Goal: Information Seeking & Learning: Find contact information

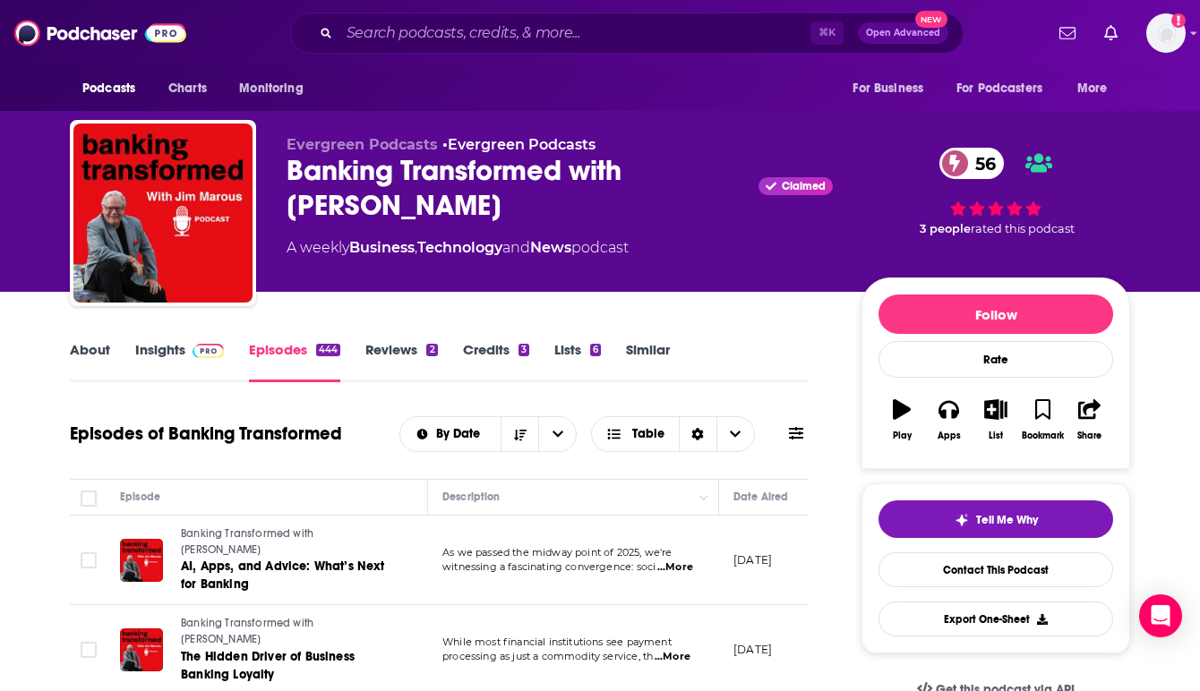
click at [172, 352] on link "Insights" at bounding box center [179, 361] width 89 height 41
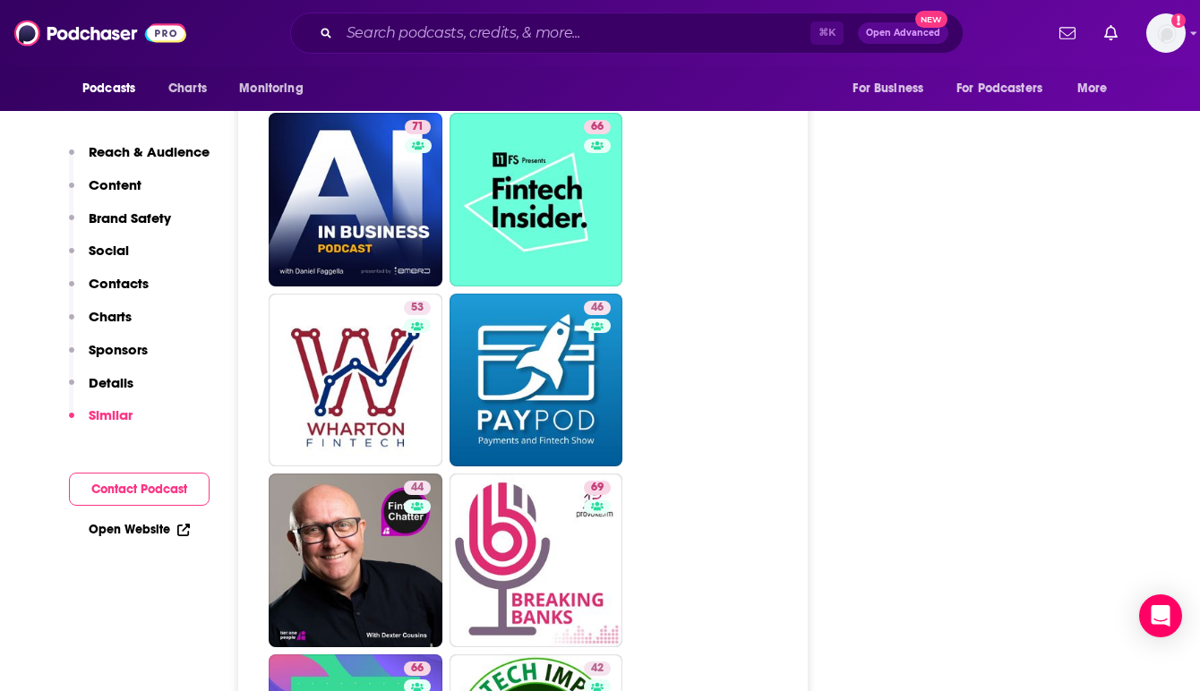
scroll to position [3868, 0]
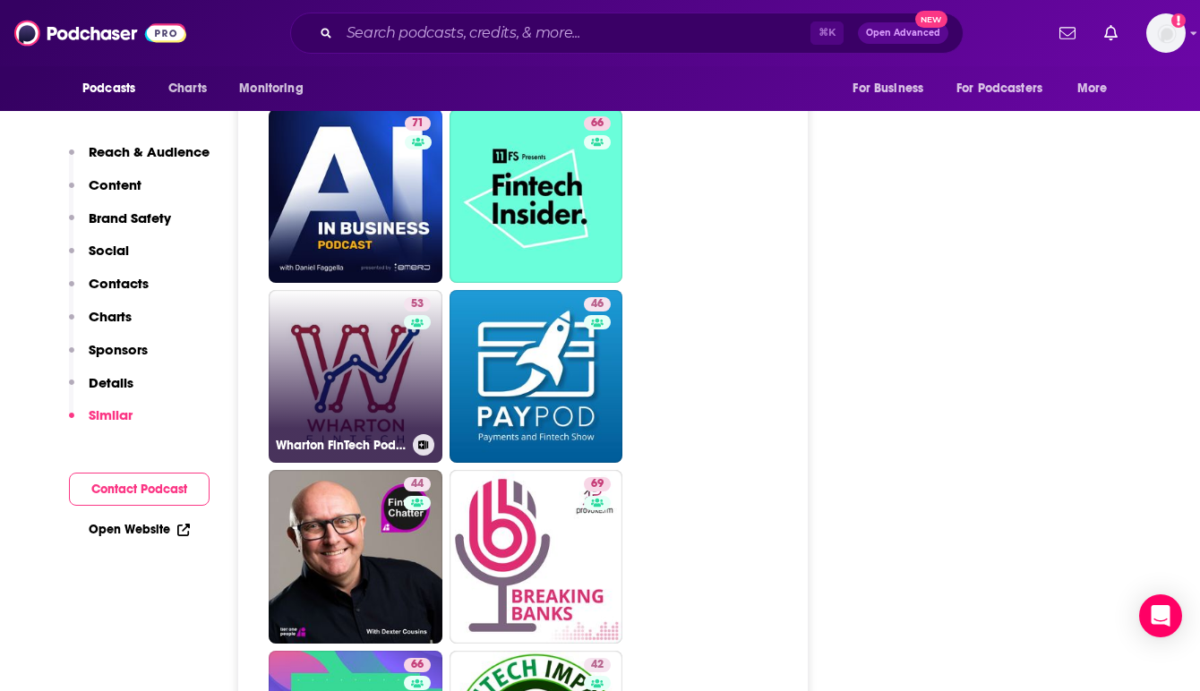
click at [375, 354] on link "53 [PERSON_NAME] FinTech Podcast" at bounding box center [356, 377] width 174 height 174
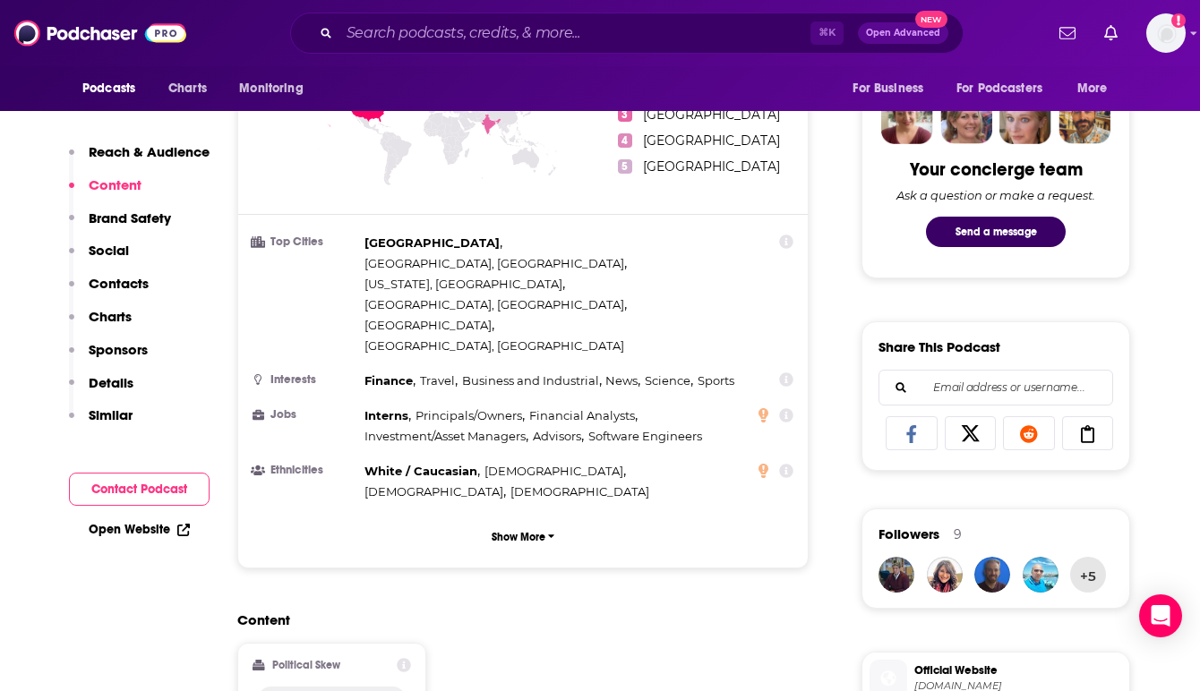
scroll to position [859, 0]
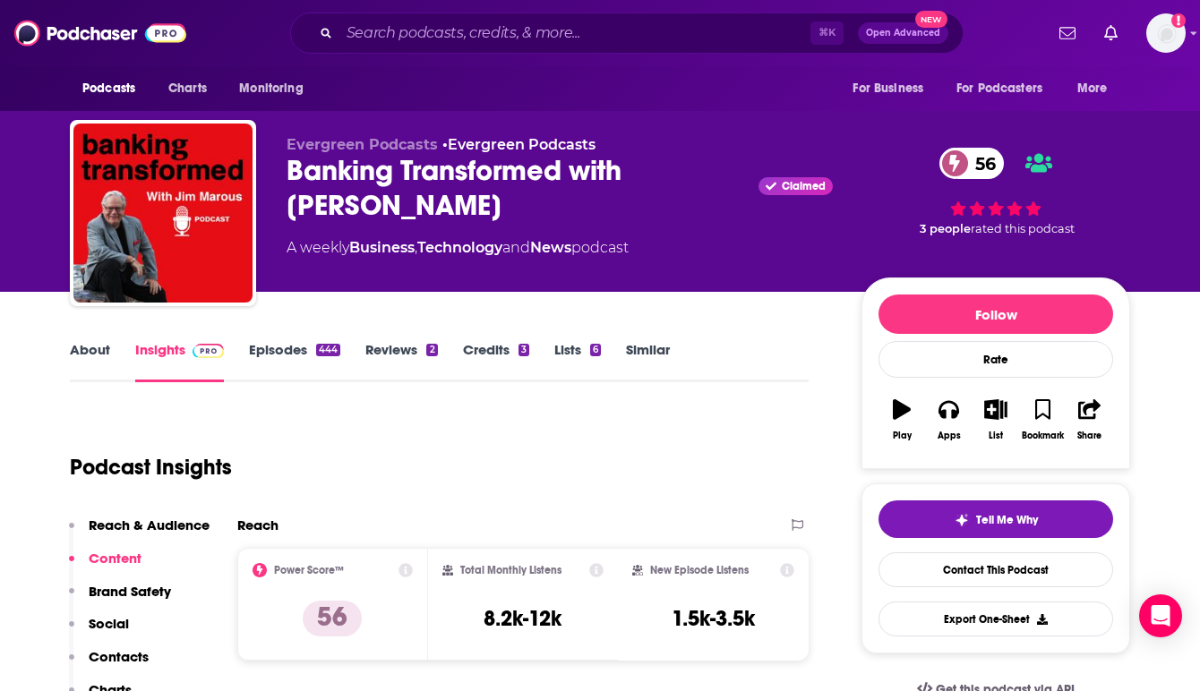
click at [1165, 150] on div "Evergreen Podcasts • Evergreen Podcasts Banking Transformed with [PERSON_NAME] …" at bounding box center [600, 146] width 1146 height 292
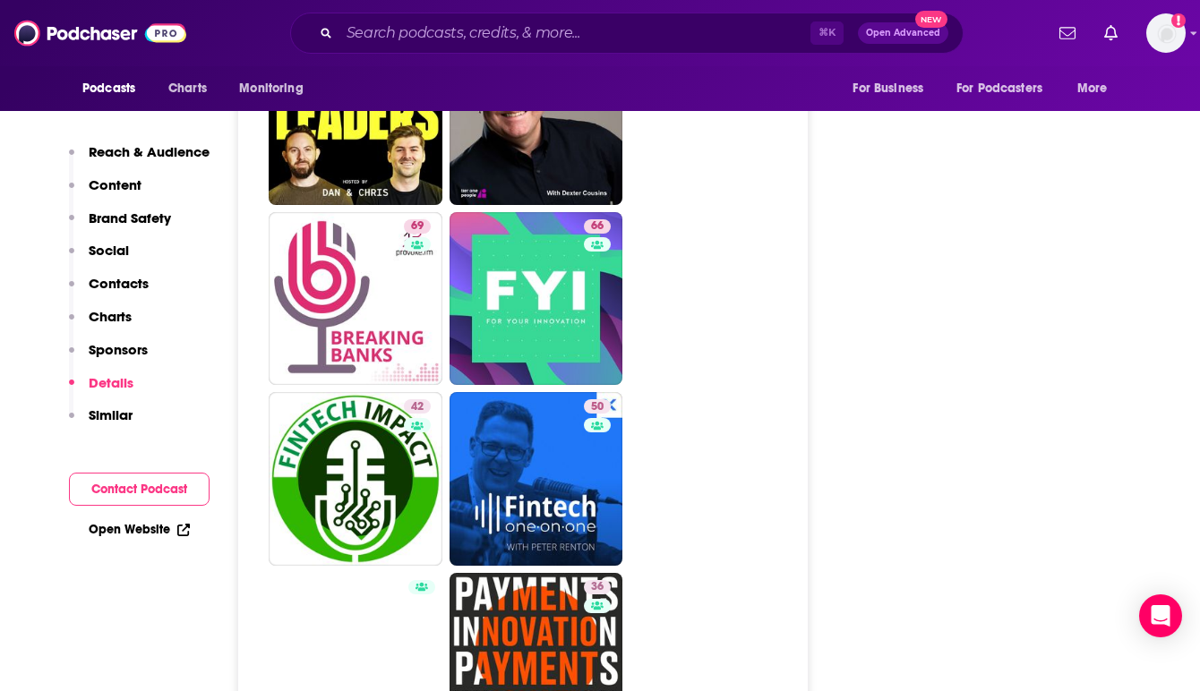
scroll to position [4339, 0]
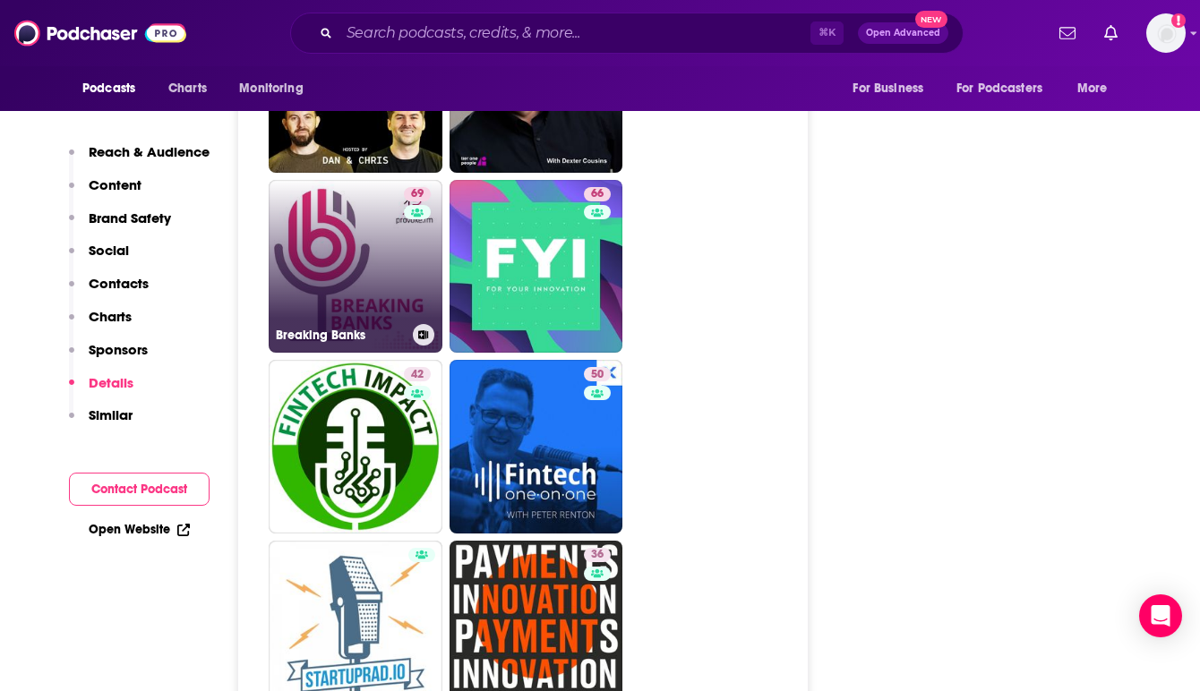
click at [356, 288] on link "69 Breaking Banks" at bounding box center [356, 267] width 174 height 174
type input "[URL][DOMAIN_NAME]"
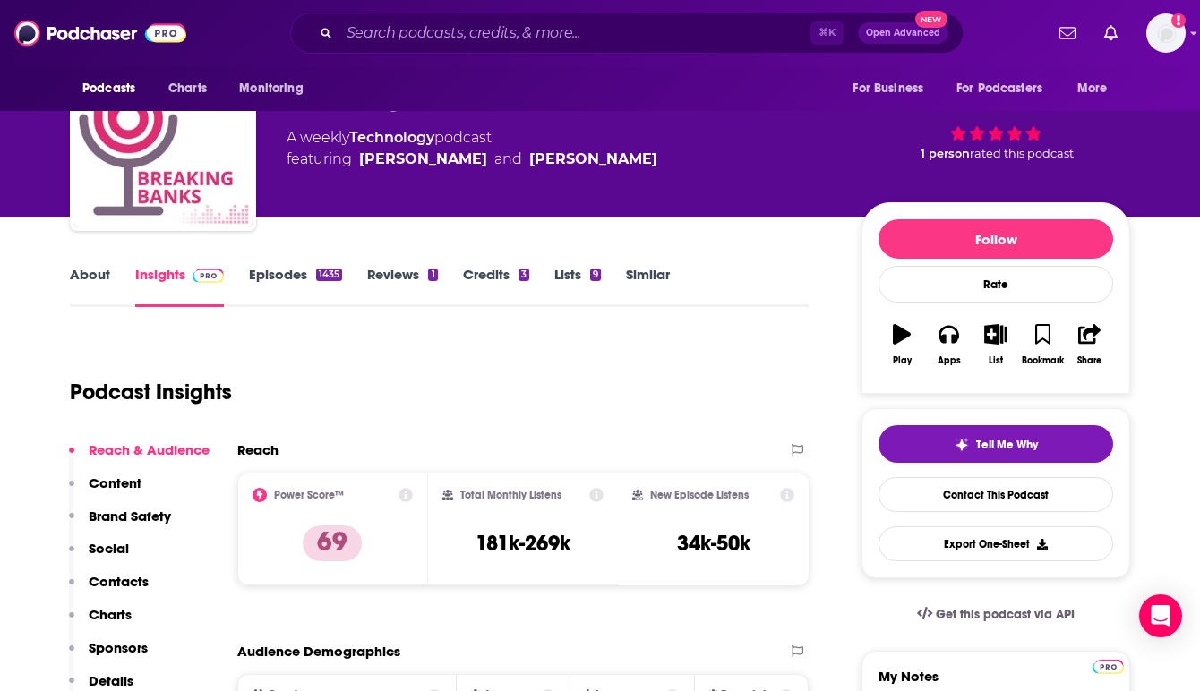
scroll to position [72, 0]
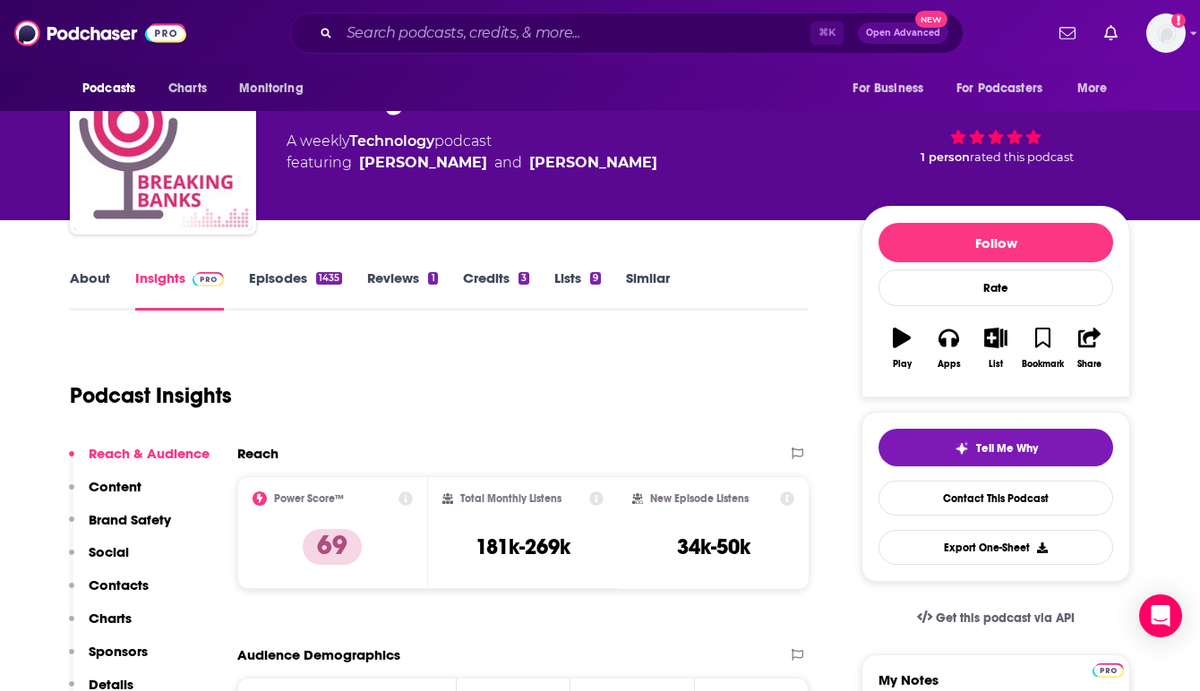
click at [294, 274] on link "Episodes 1435" at bounding box center [295, 289] width 93 height 41
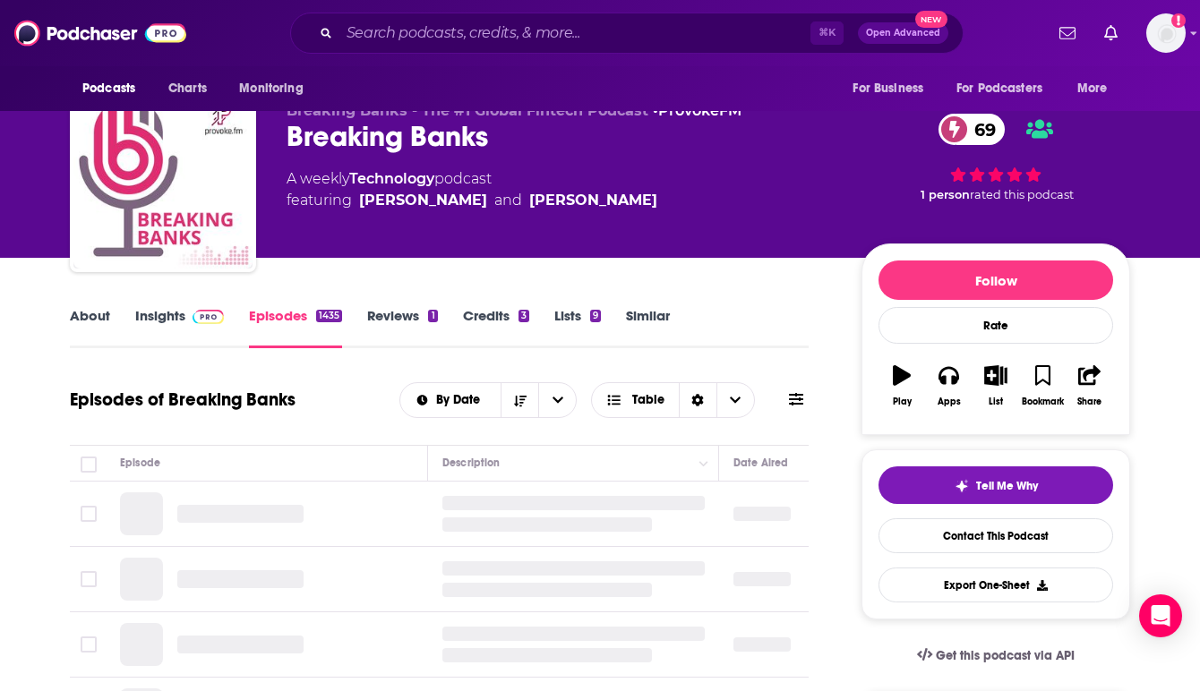
scroll to position [36, 0]
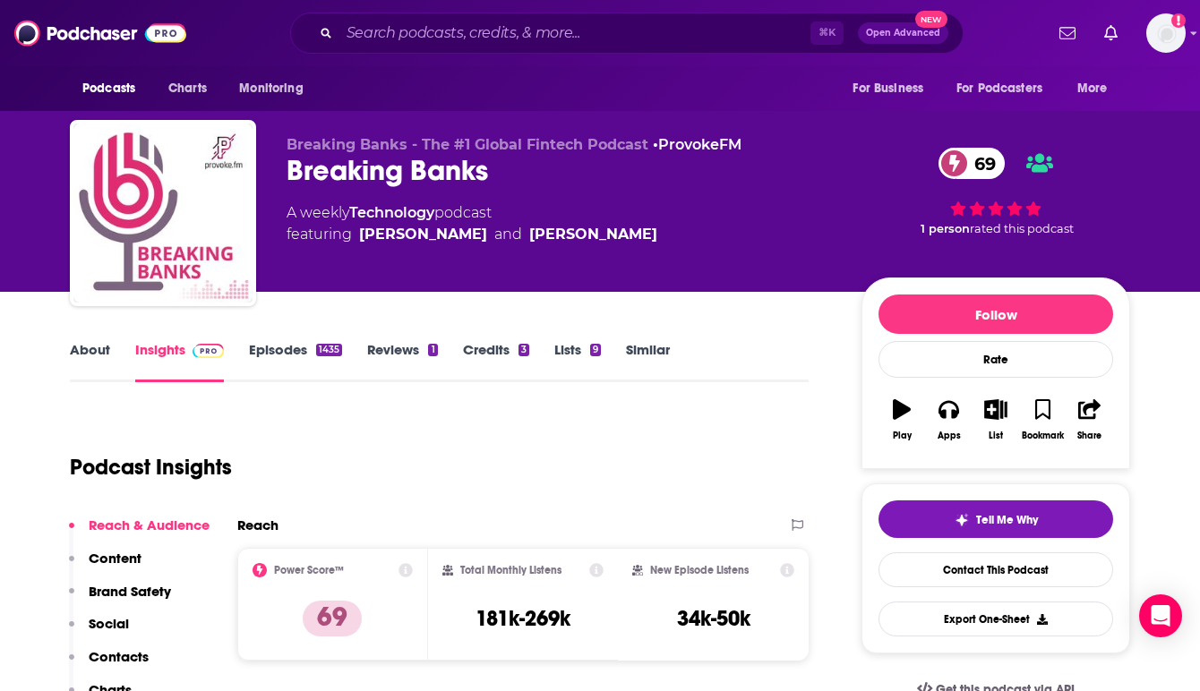
click at [619, 257] on div "Breaking Banks - The #1 Global Fintech Podcast • ProvokeFM Breaking Banks 69 A …" at bounding box center [559, 207] width 546 height 143
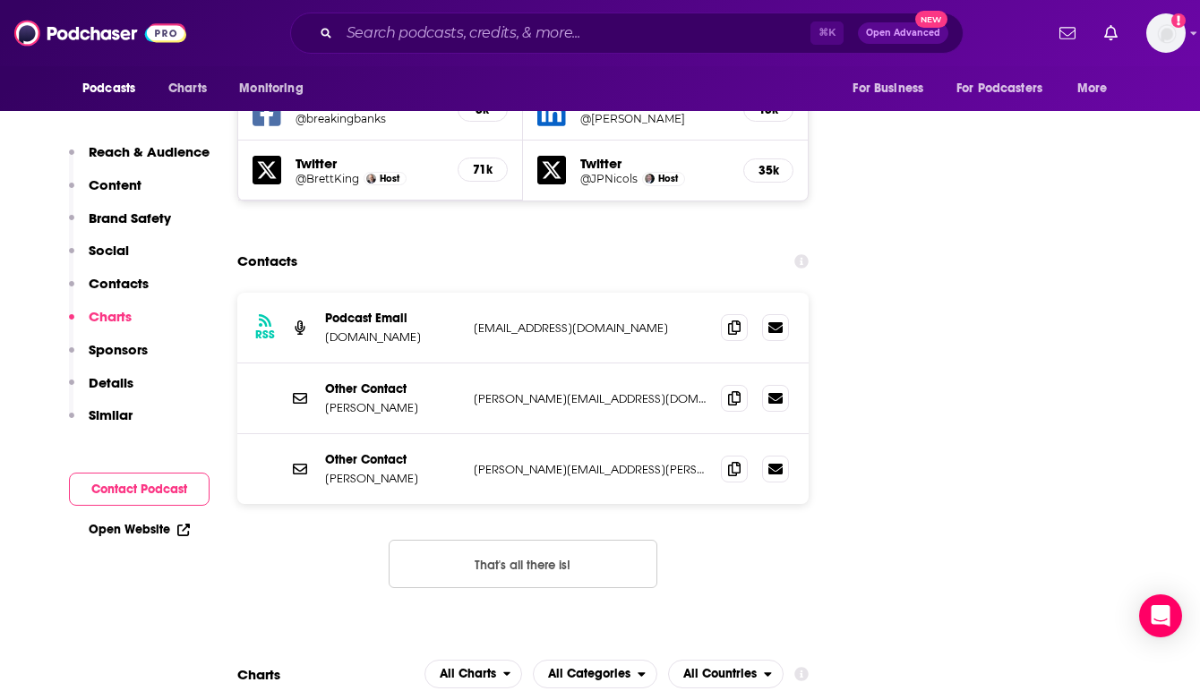
scroll to position [2154, 0]
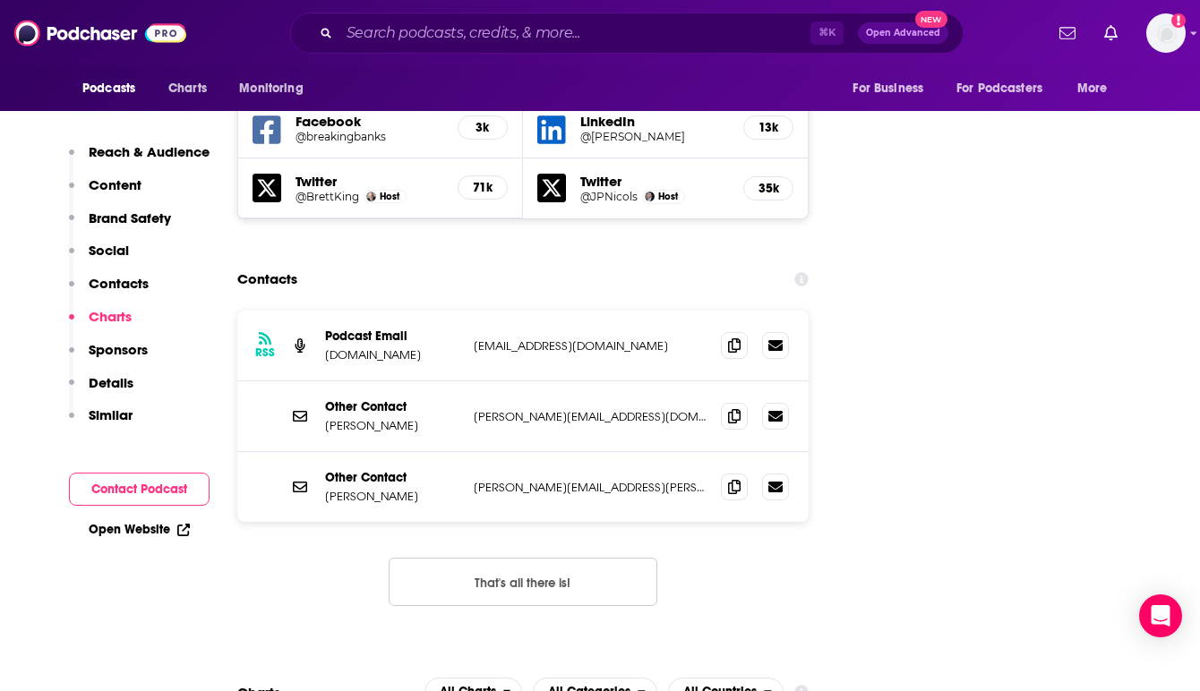
drag, startPoint x: 554, startPoint y: 242, endPoint x: 472, endPoint y: 245, distance: 82.4
click at [472, 311] on div "RSS Podcast Email [DOMAIN_NAME] [EMAIL_ADDRESS][DOMAIN_NAME] [EMAIL_ADDRESS][DO…" at bounding box center [522, 346] width 571 height 71
copy p "[EMAIL_ADDRESS][DOMAIN_NAME]"
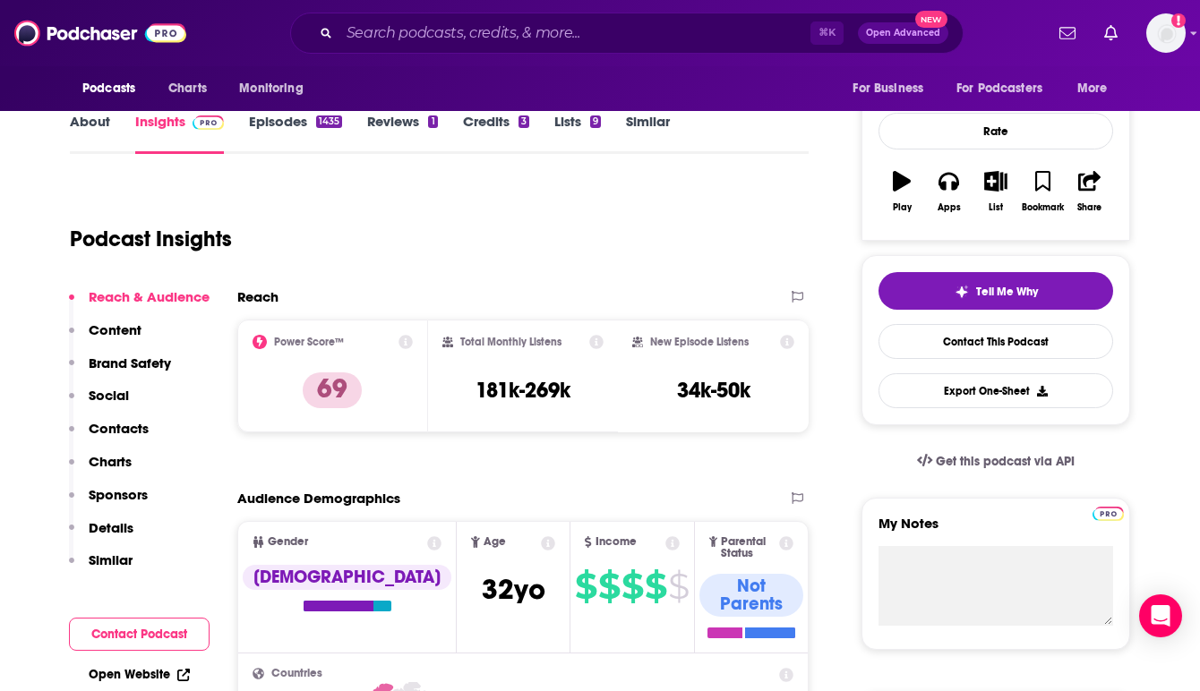
scroll to position [0, 0]
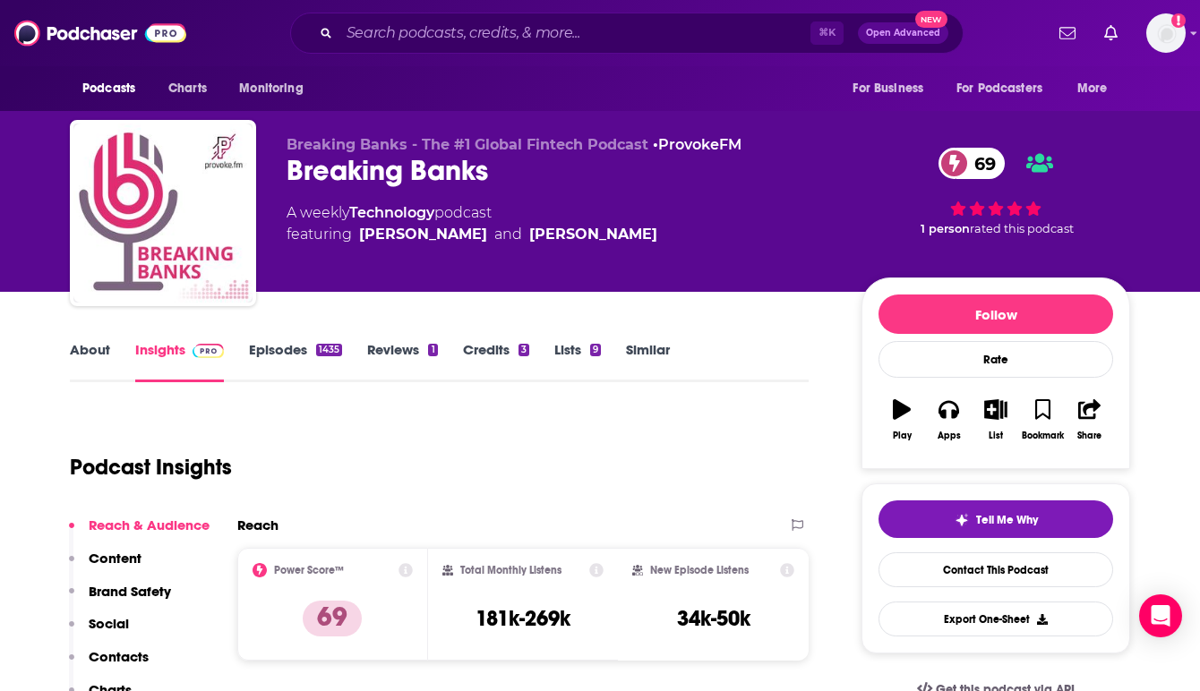
click at [722, 264] on div "Breaking Banks - The #1 Global Fintech Podcast • ProvokeFM Breaking Banks 69 A …" at bounding box center [559, 207] width 546 height 143
click at [1186, 150] on div "Breaking Banks - The #1 Global Fintech Podcast • ProvokeFM Breaking Banks 69 A …" at bounding box center [600, 146] width 1200 height 292
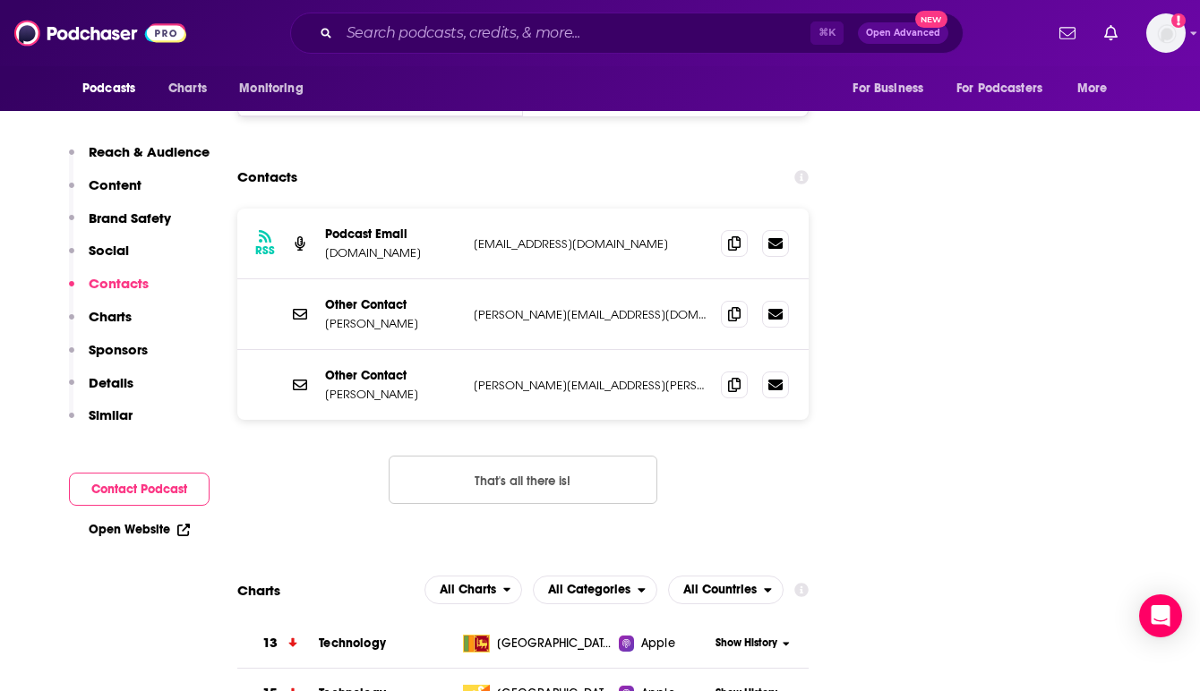
scroll to position [2226, 0]
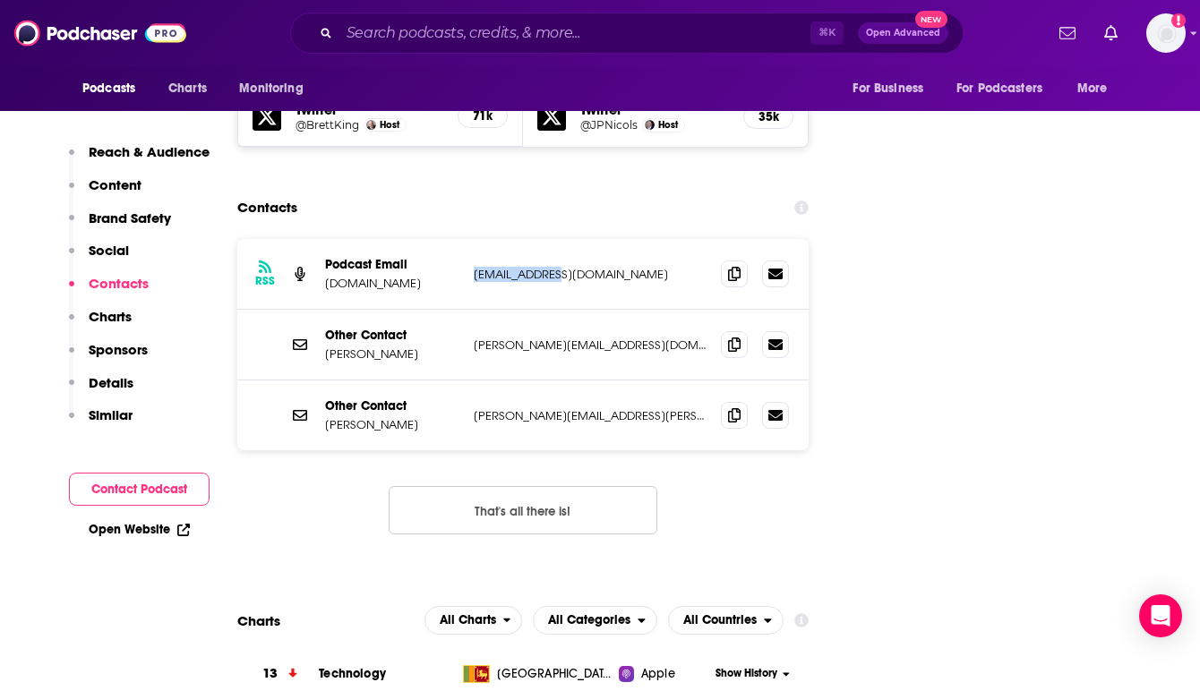
drag, startPoint x: 565, startPoint y: 171, endPoint x: 472, endPoint y: 171, distance: 93.1
click at [472, 239] on div "RSS Podcast Email [DOMAIN_NAME] [EMAIL_ADDRESS][DOMAIN_NAME] [EMAIL_ADDRESS][DO…" at bounding box center [522, 274] width 571 height 71
copy p "[EMAIL_ADDRESS][DOMAIN_NAME]"
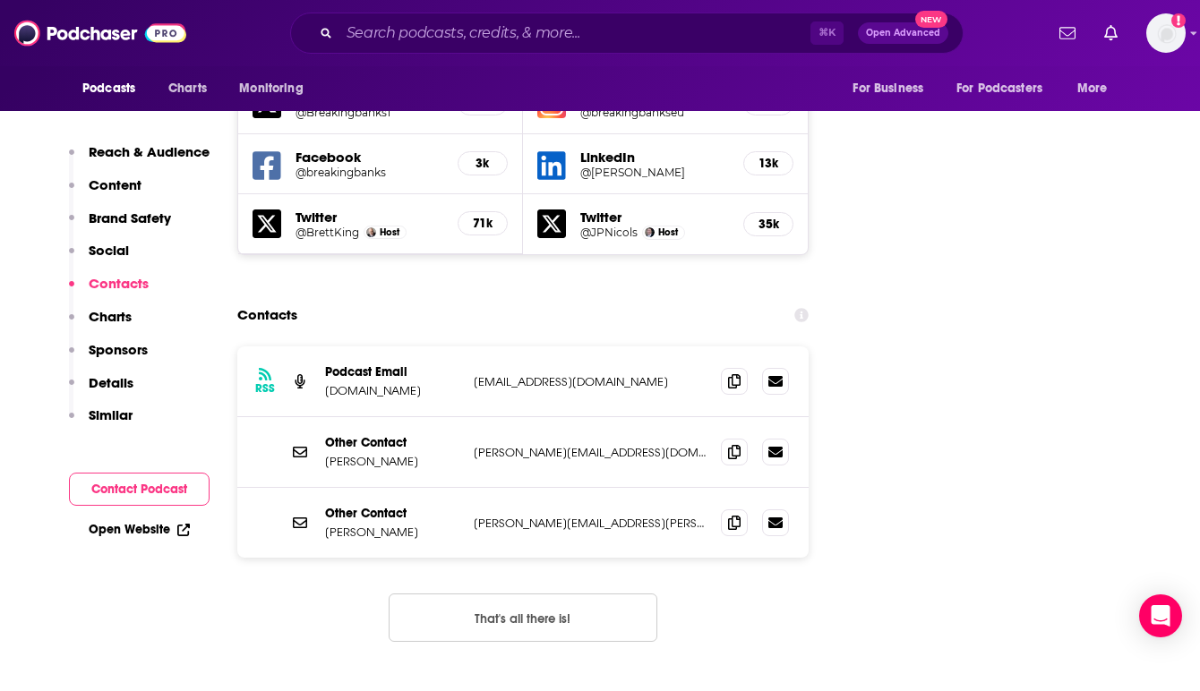
scroll to position [0, 0]
